Goal: Task Accomplishment & Management: Manage account settings

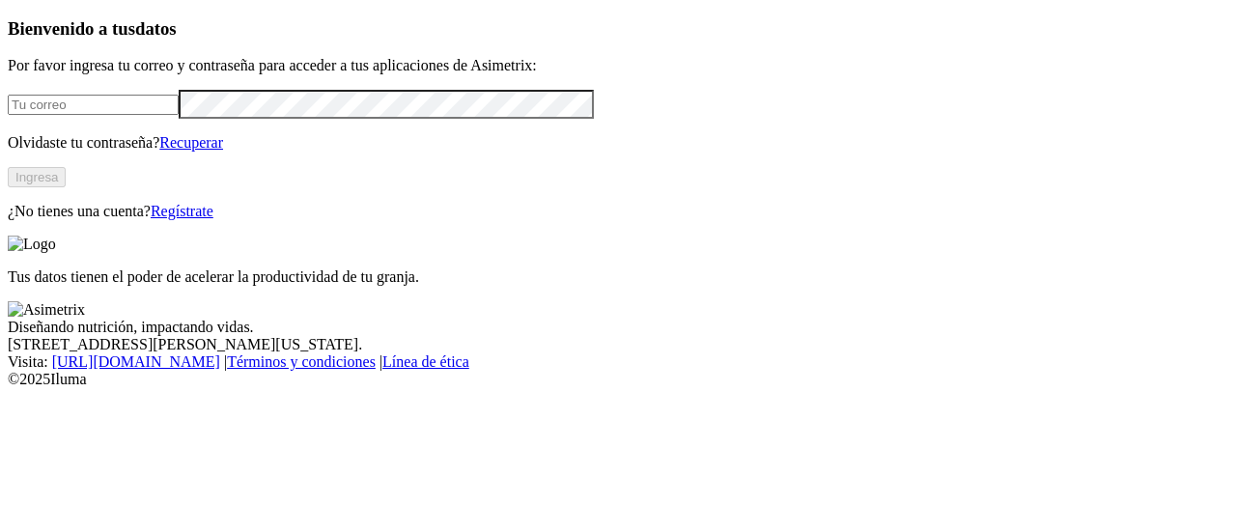
click at [160, 115] on input "email" at bounding box center [93, 105] width 171 height 20
type input "[EMAIL_ADDRESS][DOMAIN_NAME]"
click at [66, 187] on button "Ingresa" at bounding box center [37, 177] width 58 height 20
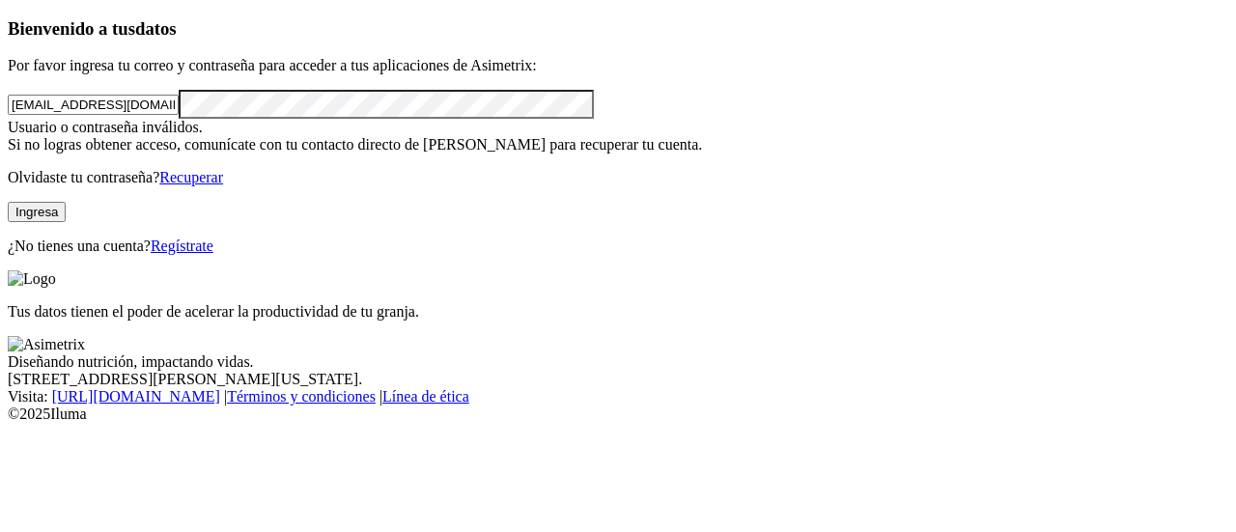
click at [14, 170] on div "Bienvenido a tus datos Por favor ingresa tu correo y contraseña para acceder a …" at bounding box center [618, 136] width 1221 height 237
click at [66, 222] on button "Ingresa" at bounding box center [37, 212] width 58 height 20
click at [25, 156] on div "Bienvenido a tus datos Por favor ingresa tu correo y contraseña para acceder a …" at bounding box center [618, 136] width 1221 height 237
click at [66, 222] on button "Ingresa" at bounding box center [37, 212] width 58 height 20
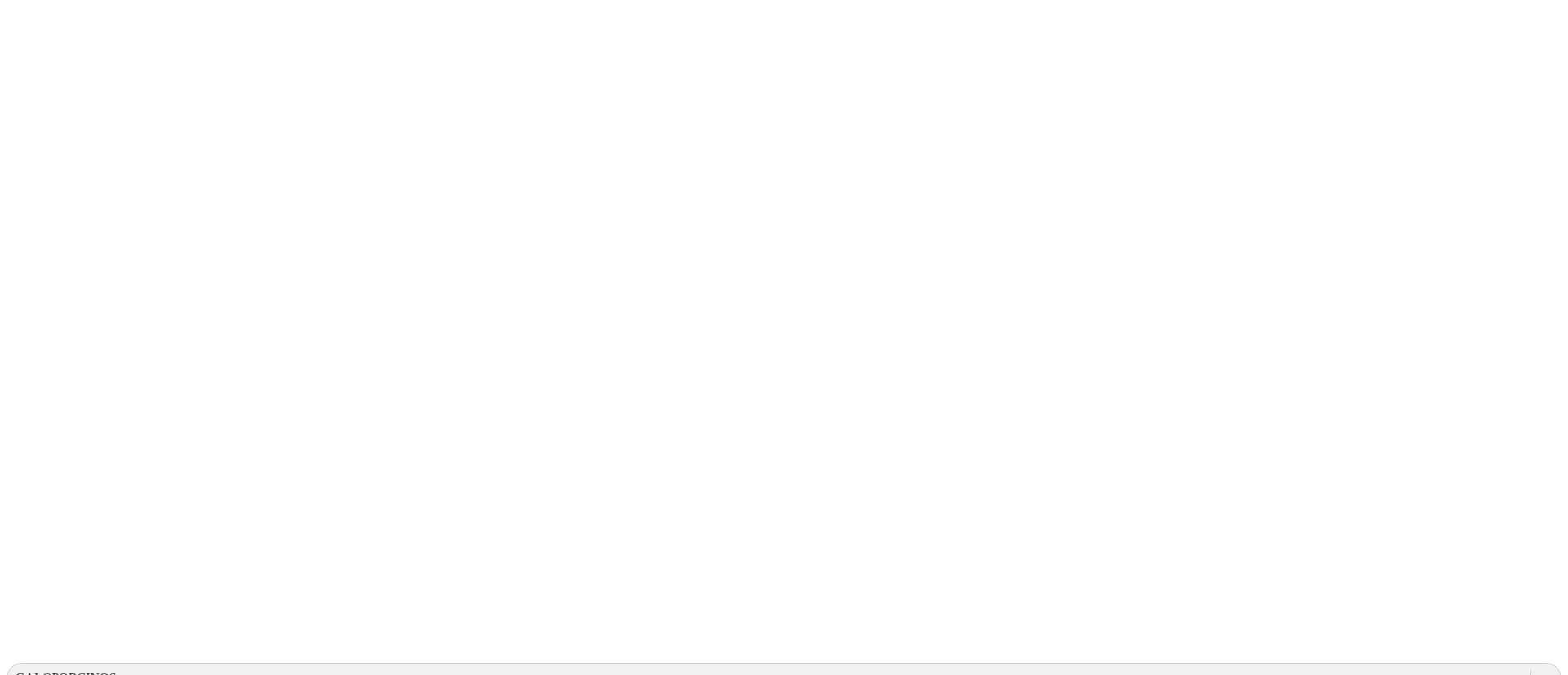
click at [1541, 674] on icon at bounding box center [1546, 678] width 10 height 6
